Goal: Find specific page/section: Find specific page/section

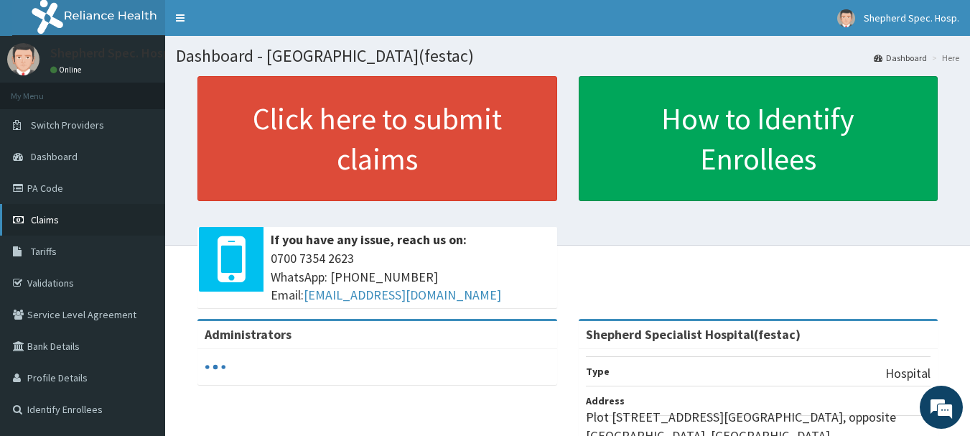
click at [70, 221] on link "Claims" at bounding box center [82, 220] width 165 height 32
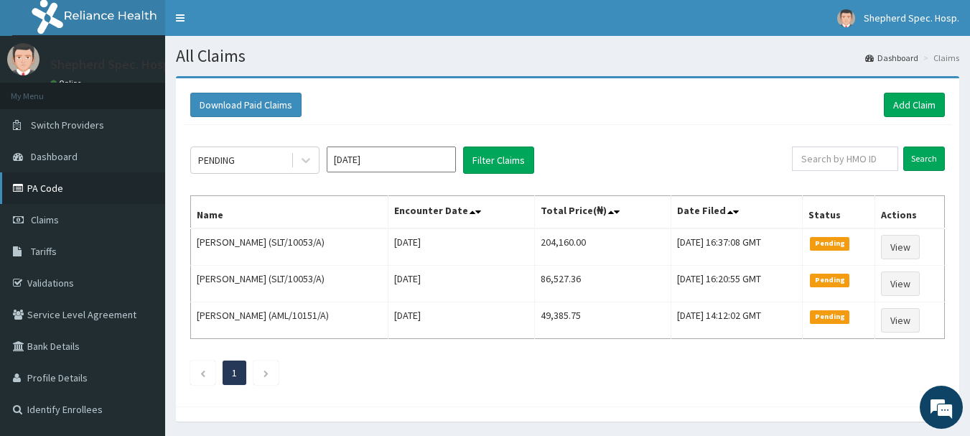
click at [65, 192] on link "PA Code" at bounding box center [82, 188] width 165 height 32
